Goal: Information Seeking & Learning: Learn about a topic

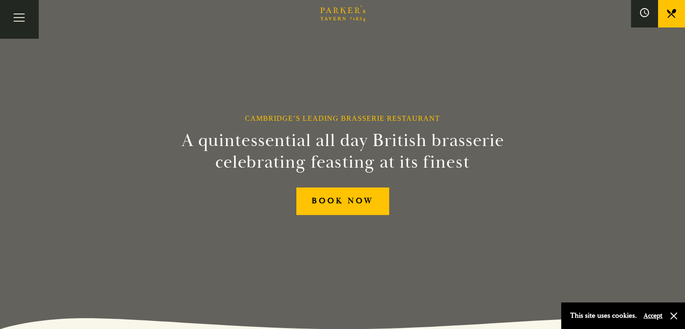
click at [0, 0] on link "Restaurant" at bounding box center [0, 0] width 0 height 0
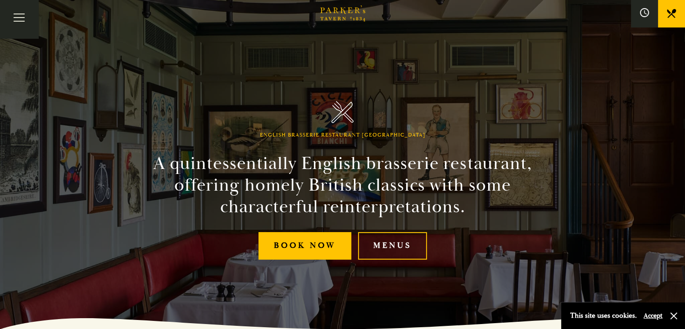
click at [0, 0] on link "Restaurant" at bounding box center [0, 0] width 0 height 0
click at [417, 247] on link "Menus" at bounding box center [392, 245] width 69 height 27
click at [0, 0] on link "All That Jazz" at bounding box center [0, 0] width 0 height 0
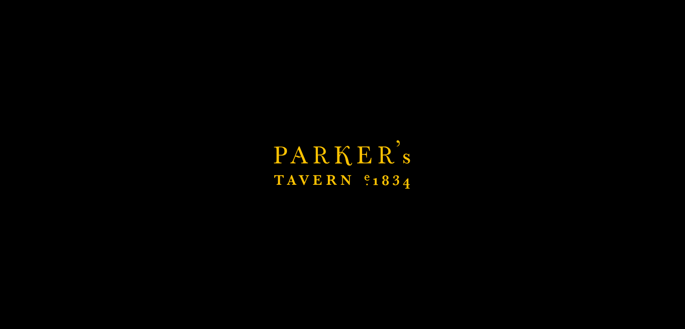
scroll to position [225, 0]
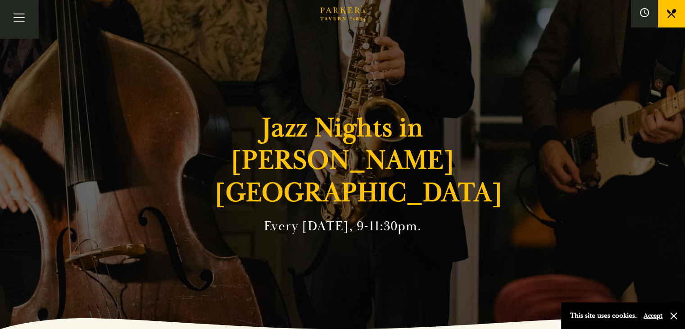
drag, startPoint x: 59, startPoint y: 27, endPoint x: 70, endPoint y: 32, distance: 11.9
click at [0, 0] on link "Bar" at bounding box center [0, 0] width 0 height 0
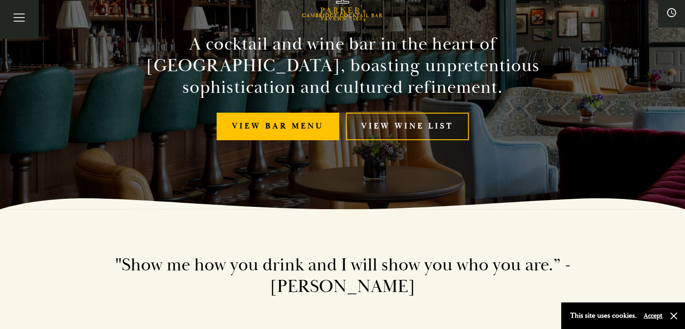
scroll to position [135, 0]
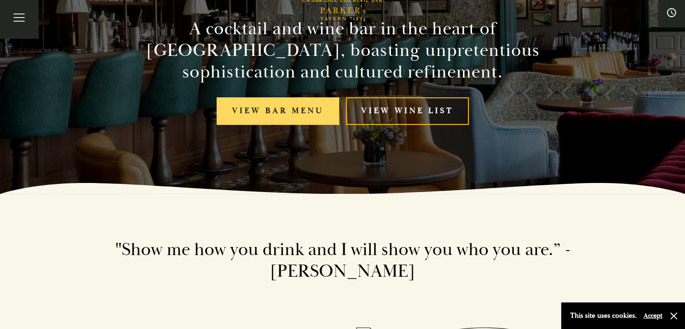
click at [286, 118] on link "View bar menu" at bounding box center [278, 110] width 122 height 27
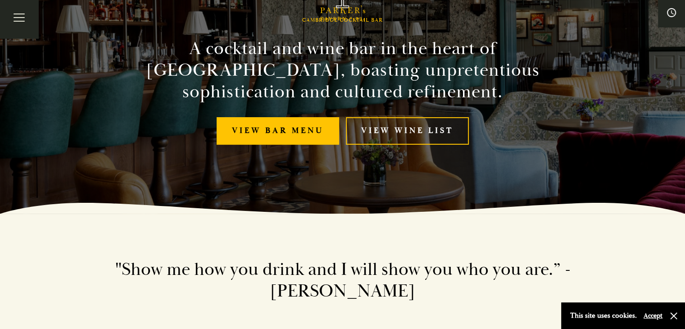
scroll to position [0, 0]
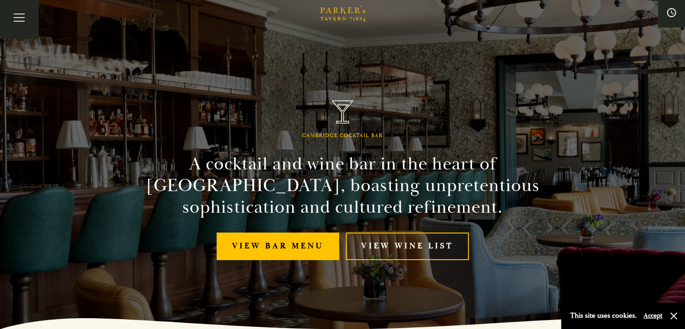
click at [0, 0] on link "Menus" at bounding box center [0, 0] width 0 height 0
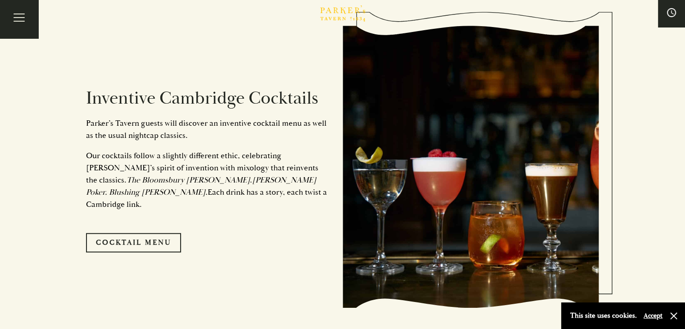
scroll to position [585, 0]
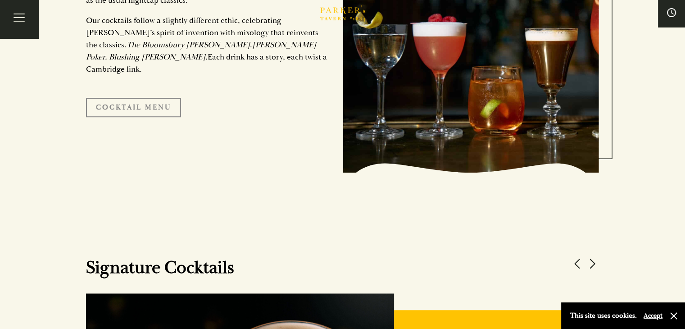
click at [137, 102] on link "Cocktail Menu" at bounding box center [133, 107] width 95 height 19
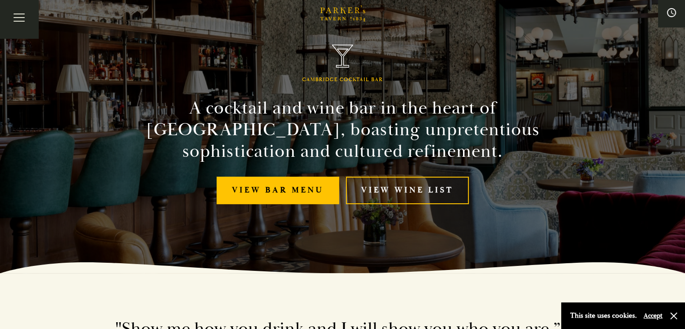
scroll to position [0, 0]
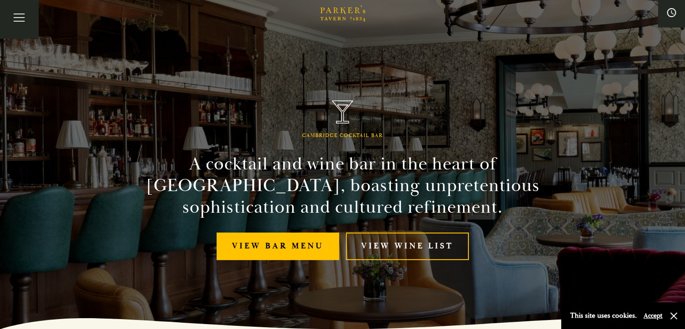
click at [0, 0] on link "Menus" at bounding box center [0, 0] width 0 height 0
click at [17, 26] on button "Toggle navigation" at bounding box center [19, 19] width 38 height 38
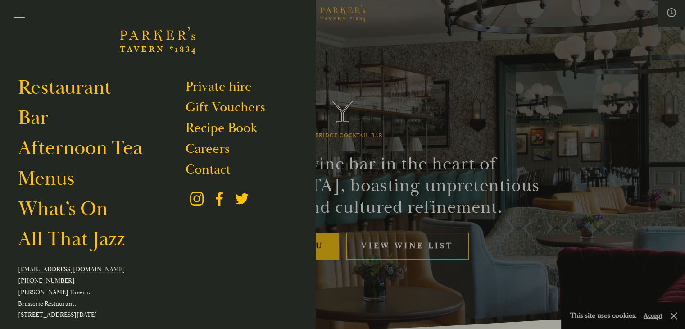
click at [29, 28] on button "Toggle navigation" at bounding box center [19, 19] width 38 height 38
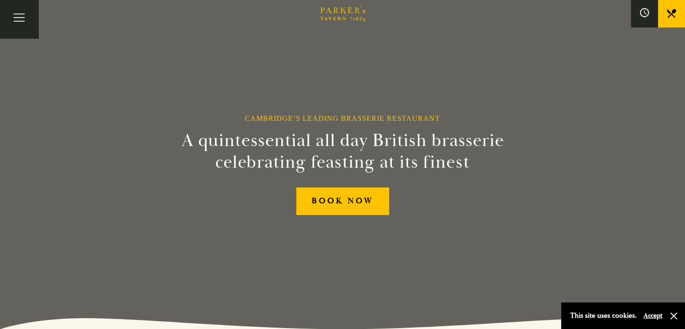
click at [0, 0] on link "Menus" at bounding box center [0, 0] width 0 height 0
click at [31, 24] on button "Toggle navigation" at bounding box center [19, 19] width 38 height 38
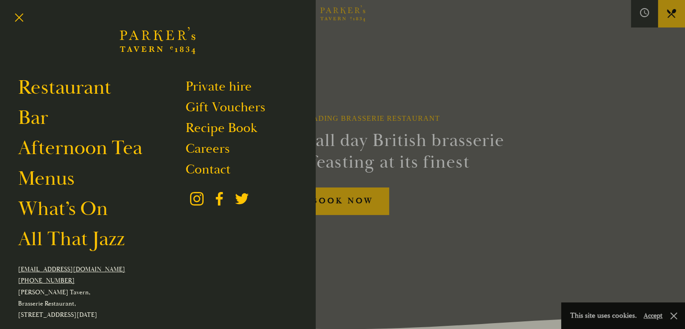
drag, startPoint x: 618, startPoint y: 63, endPoint x: 549, endPoint y: 49, distance: 69.9
click at [616, 64] on div at bounding box center [342, 164] width 685 height 329
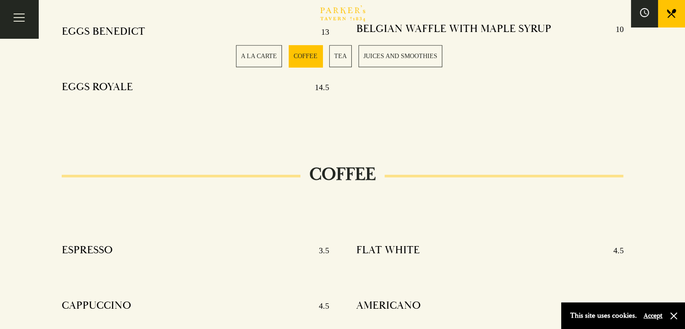
scroll to position [540, 0]
